Goal: Find specific page/section: Find specific page/section

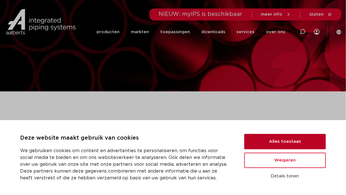
click at [270, 141] on button "Alles toestaan" at bounding box center [286, 141] width 82 height 15
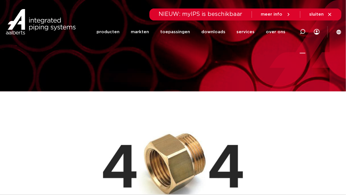
click at [302, 32] on icon at bounding box center [303, 32] width 6 height 6
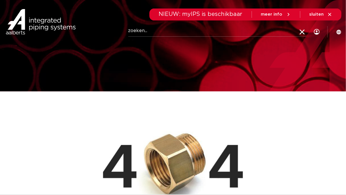
click at [182, 29] on input "Zoeken" at bounding box center [217, 30] width 178 height 11
type input "6212657"
click button "Zoeken" at bounding box center [0, 0] width 0 height 0
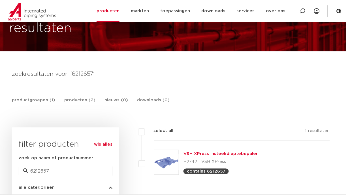
scroll to position [41, 0]
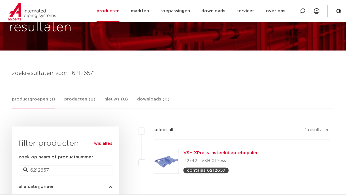
click at [205, 152] on link "VSH XPress Insteekdieptebepaler" at bounding box center [221, 153] width 74 height 4
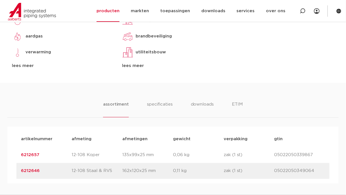
scroll to position [294, 0]
